Goal: Navigation & Orientation: Find specific page/section

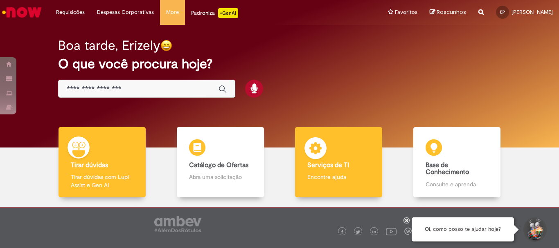
click at [315, 168] on b "Serviços de TI" at bounding box center [328, 165] width 42 height 8
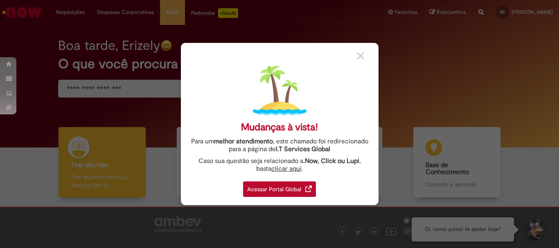
click at [283, 191] on div "Acessar Portal Global" at bounding box center [279, 190] width 73 height 16
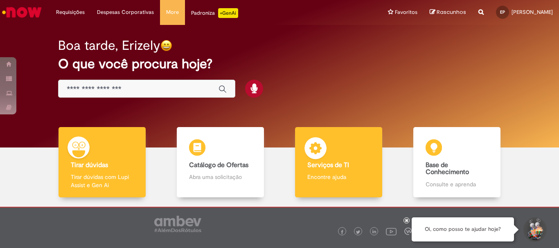
click at [322, 164] on b "Serviços de TI" at bounding box center [328, 165] width 42 height 8
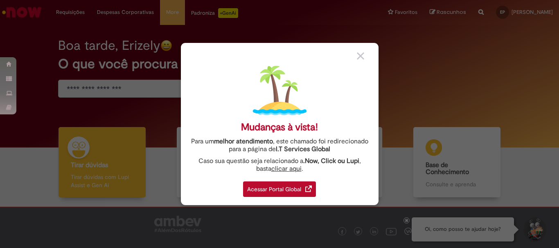
click at [290, 188] on div "Acessar Portal Global" at bounding box center [279, 190] width 73 height 16
